Goal: Find specific page/section: Find specific page/section

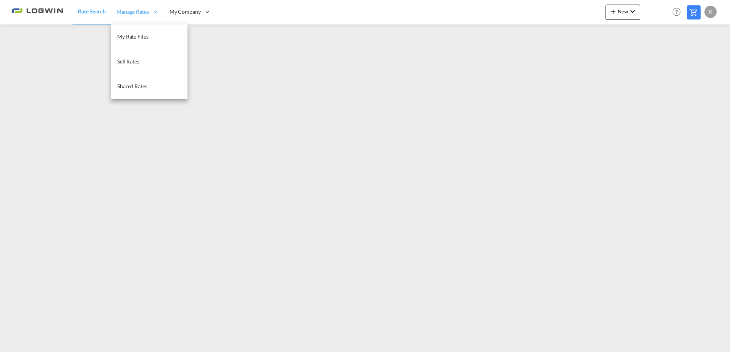
click at [140, 15] on span "Manage Rates" at bounding box center [132, 12] width 32 height 8
click at [133, 13] on span "Manage Rates" at bounding box center [132, 12] width 32 height 8
click at [138, 35] on span "My Rate Files" at bounding box center [132, 36] width 31 height 6
